Goal: Information Seeking & Learning: Learn about a topic

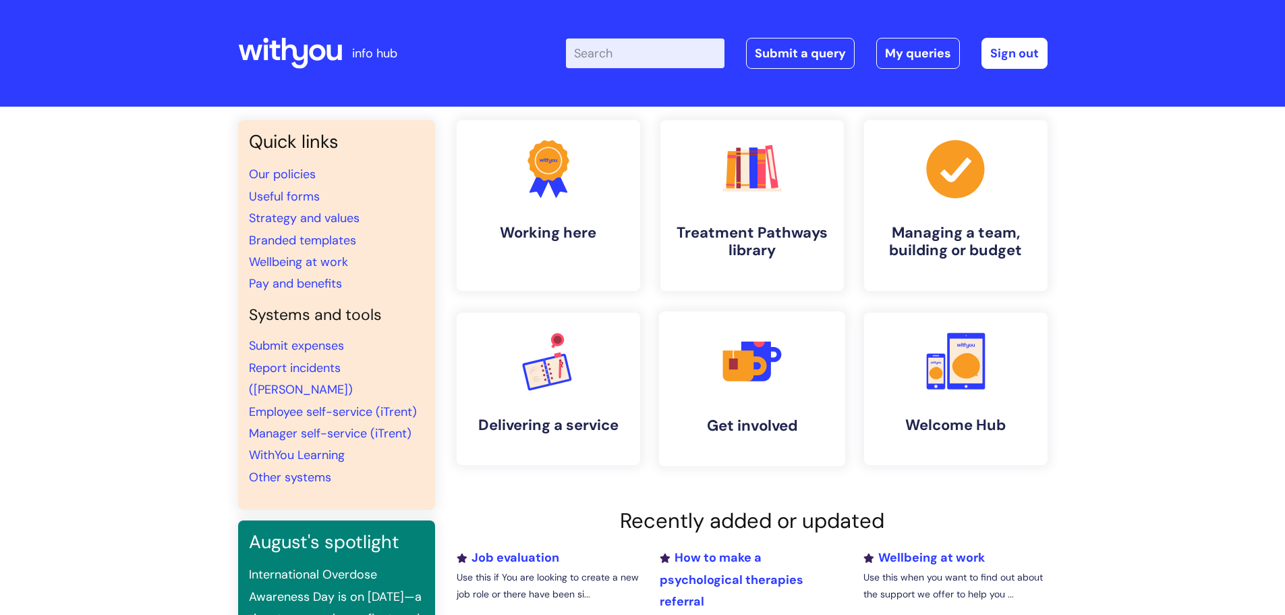
scroll to position [270, 0]
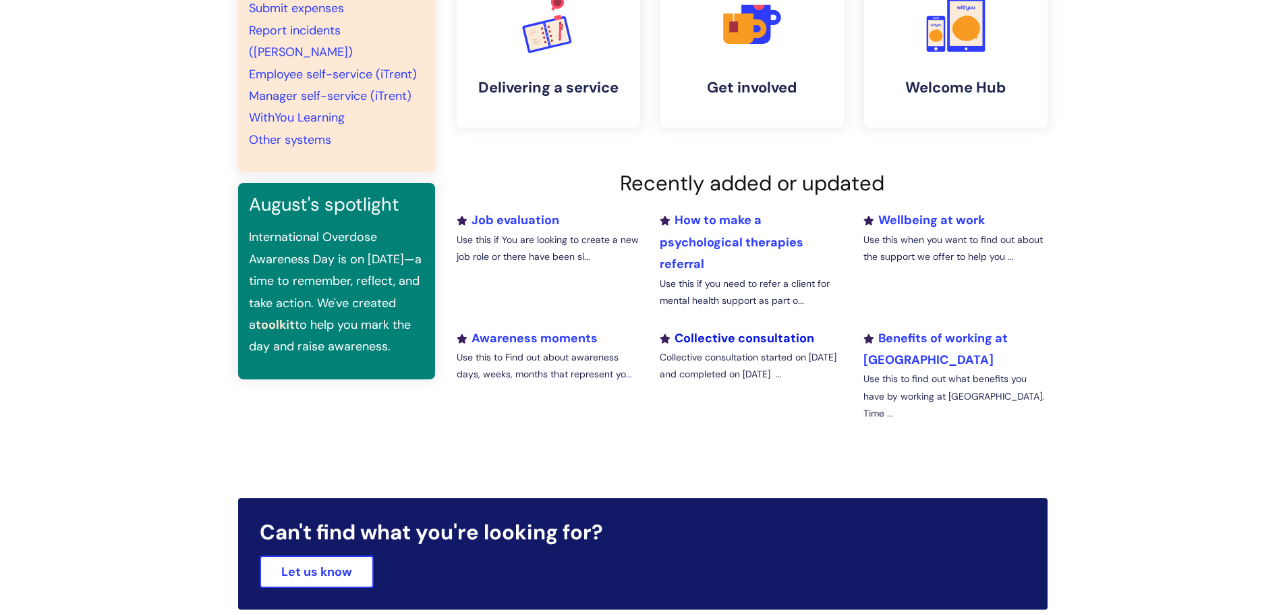
click at [746, 336] on link "Collective consultation" at bounding box center [737, 338] width 154 height 16
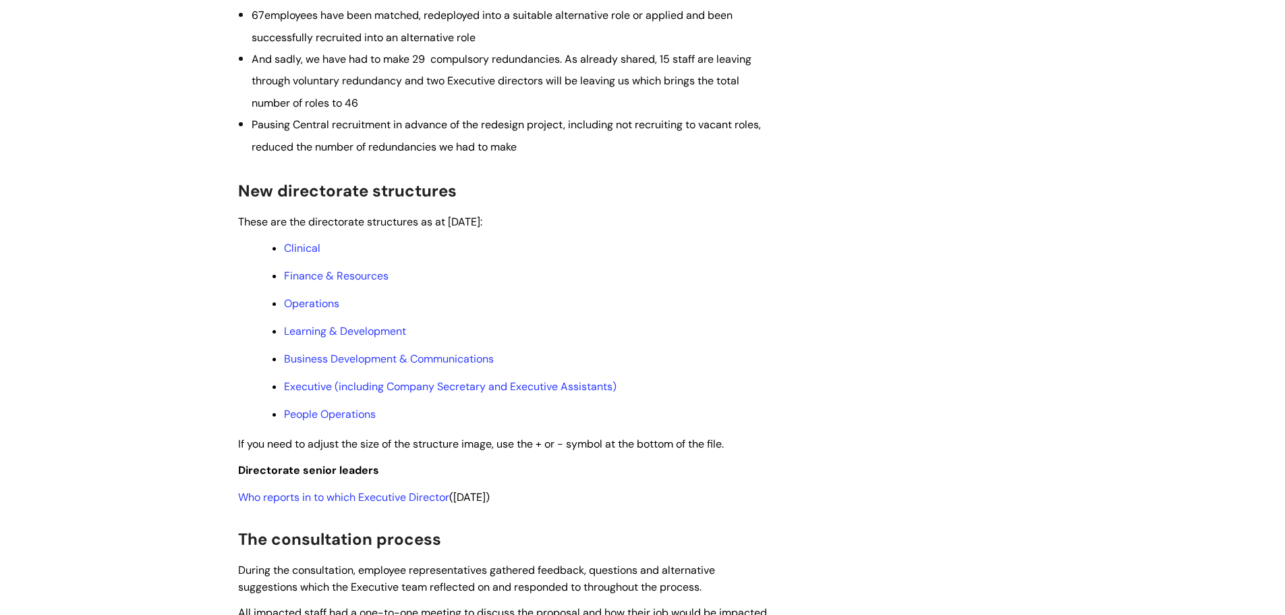
scroll to position [675, 0]
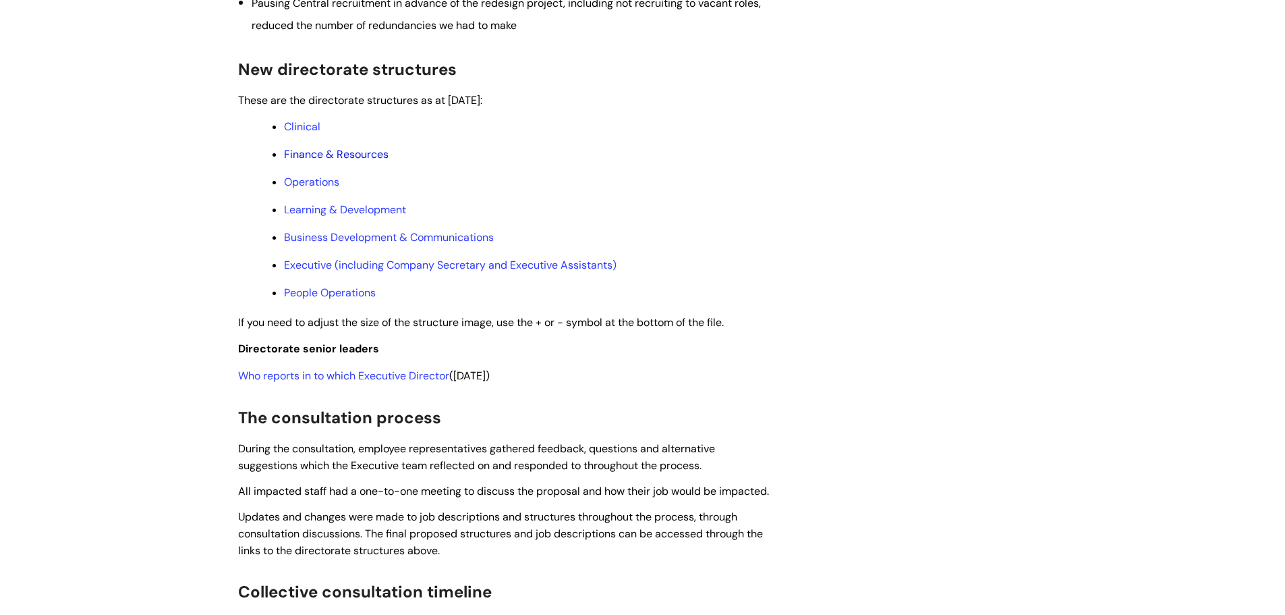
click at [339, 161] on link "Finance & Resources" at bounding box center [336, 154] width 105 height 14
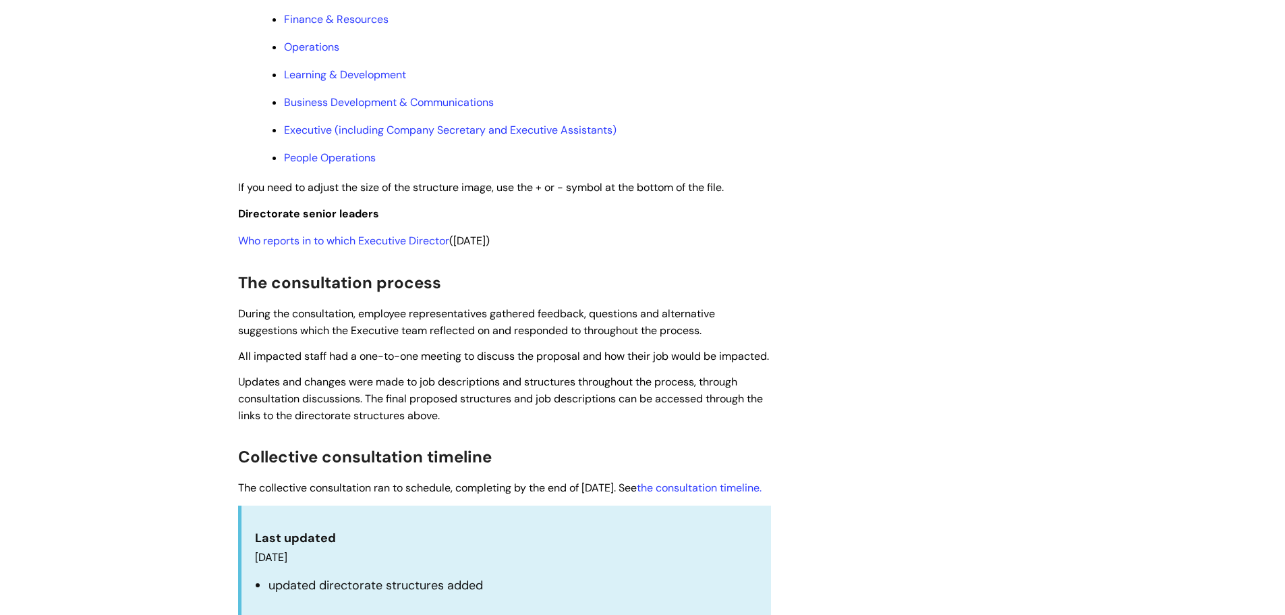
scroll to position [607, 0]
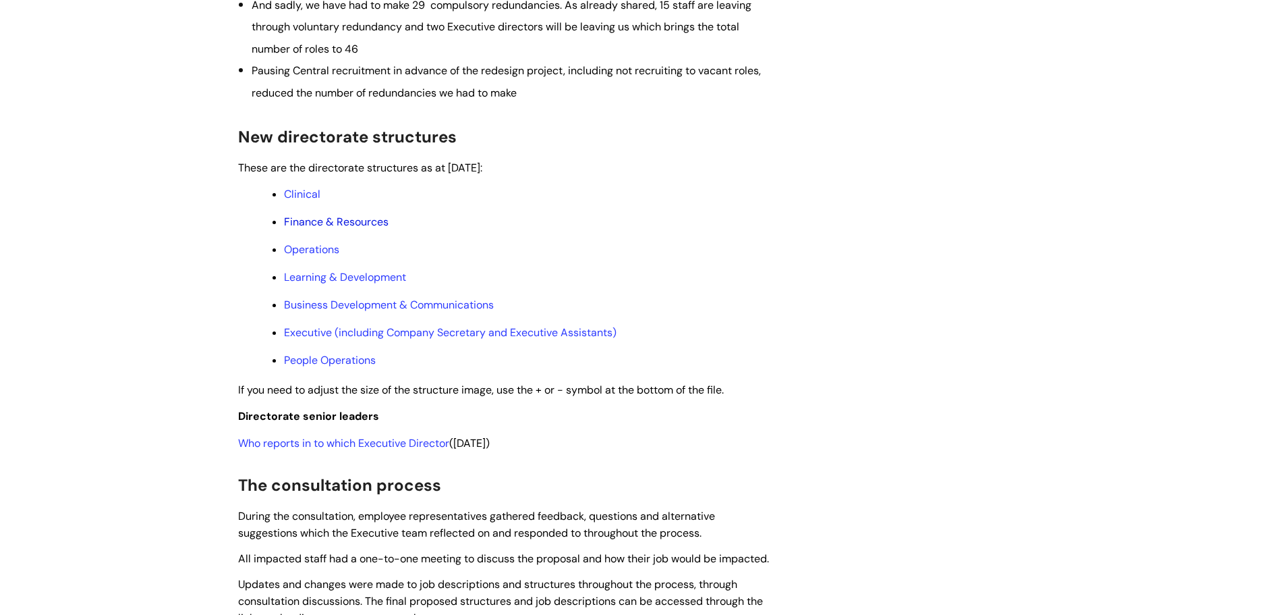
click at [349, 229] on link "Finance & Resources" at bounding box center [336, 222] width 105 height 14
